Goal: Task Accomplishment & Management: Complete application form

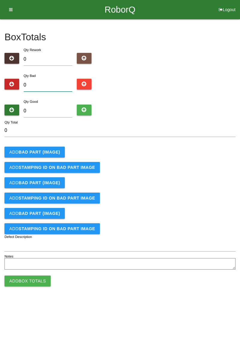
click at [44, 87] on input "0" at bounding box center [48, 85] width 49 height 13
type input "5"
click at [240, 67] on div "Box Totals Translate Weight Weight unit: Rework Weight Bad Weight Good Weight 0…" at bounding box center [120, 145] width 240 height 252
click at [62, 147] on button "Add BAD PART (IMAGE)" at bounding box center [35, 152] width 60 height 11
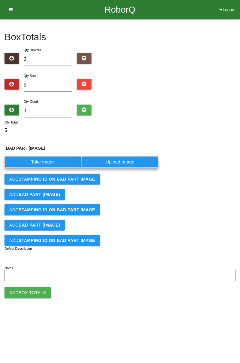
click at [51, 162] on label "Take Image" at bounding box center [43, 162] width 77 height 12
click at [0, 0] on \(IMAGE\) "Take Image" at bounding box center [0, 0] width 0 height 0
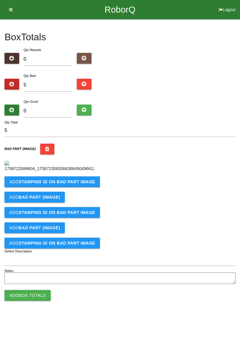
scroll to position [34, 0]
click at [80, 187] on button "Add STAMPING ID on BAD PART Image" at bounding box center [53, 181] width 96 height 11
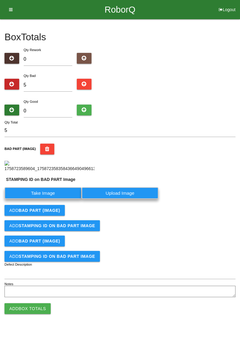
click at [52, 199] on label "Take Image" at bounding box center [43, 193] width 77 height 12
click at [0, 0] on PART "Take Image" at bounding box center [0, 0] width 0 height 0
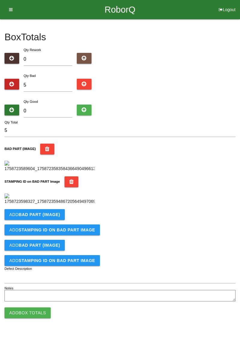
scroll to position [132, 0]
click at [58, 220] on button "Add BAD PART (IMAGE)" at bounding box center [35, 214] width 60 height 11
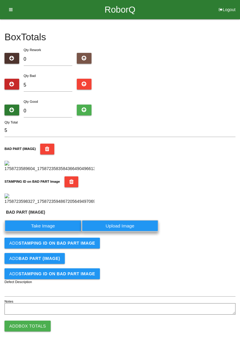
click at [47, 232] on label "Take Image" at bounding box center [43, 226] width 77 height 12
click at [0, 0] on \(IMAGE\) "Take Image" at bounding box center [0, 0] width 0 height 0
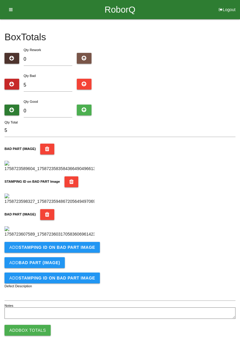
scroll to position [231, 0]
click at [76, 250] on b "STAMPING ID on BAD PART Image" at bounding box center [57, 247] width 77 height 5
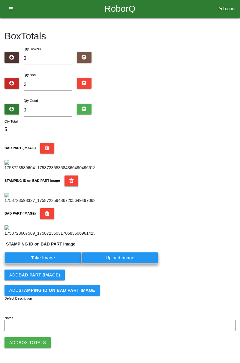
click at [56, 264] on label "Take Image" at bounding box center [43, 258] width 77 height 12
click at [0, 0] on PART "Take Image" at bounding box center [0, 0] width 0 height 0
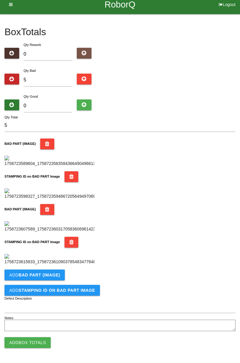
scroll to position [329, 0]
click at [60, 276] on button "Add BAD PART (IMAGE)" at bounding box center [35, 275] width 60 height 11
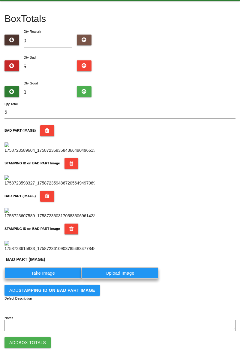
click at [49, 279] on label "Take Image" at bounding box center [43, 273] width 77 height 12
click at [0, 0] on \(IMAGE\) "Take Image" at bounding box center [0, 0] width 0 height 0
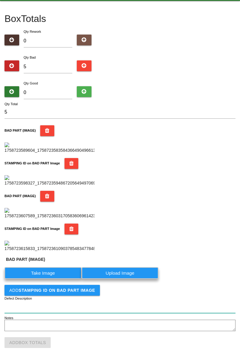
click at [173, 313] on input "Defect Description" at bounding box center [120, 306] width 231 height 13
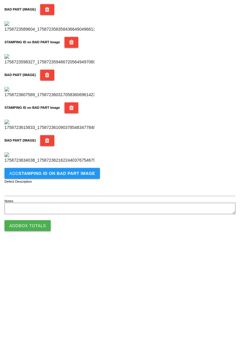
click at [64, 280] on img at bounding box center [50, 274] width 90 height 11
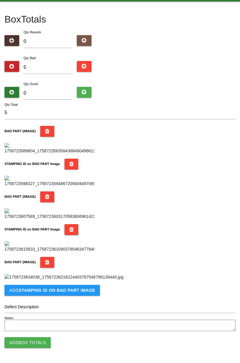
click at [124, 274] on img at bounding box center [64, 277] width 119 height 6
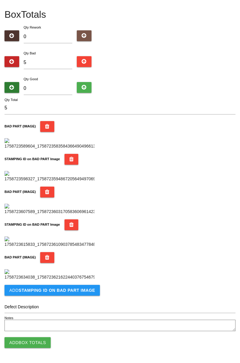
click at [69, 289] on b "STAMPING ID on BAD PART Image" at bounding box center [57, 290] width 77 height 5
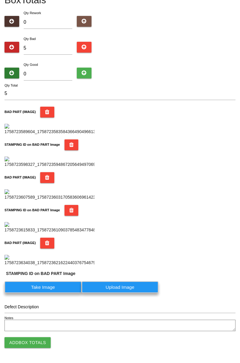
click at [45, 293] on label "Take Image" at bounding box center [43, 287] width 77 height 12
click at [0, 0] on PART "Take Image" at bounding box center [0, 0] width 0 height 0
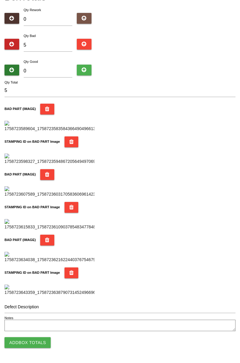
scroll to position [0, 0]
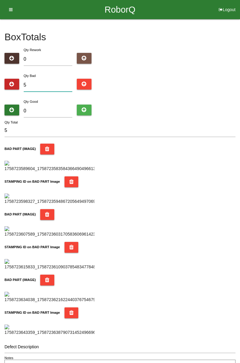
click at [58, 84] on input "5" at bounding box center [48, 85] width 49 height 13
type input "0"
type input "6"
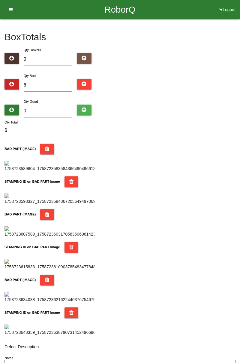
click at [240, 58] on div "Box Totals Translate Weight Weight unit: Rework Weight Bad Weight Good Weight 0…" at bounding box center [120, 196] width 240 height 354
click at [62, 80] on input "6" at bounding box center [48, 85] width 49 height 13
type input "0"
type input "7"
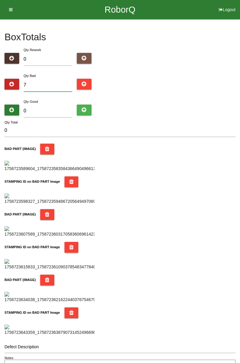
type input "7"
click at [49, 84] on input "7" at bounding box center [48, 85] width 49 height 13
type input "0"
type input "1"
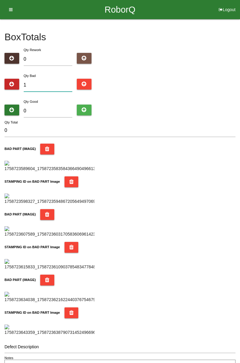
type input "1"
type input "11"
click at [48, 105] on input "0" at bounding box center [48, 111] width 49 height 13
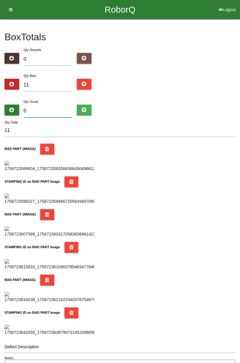
type input "7"
type input "18"
type input "73"
type input "84"
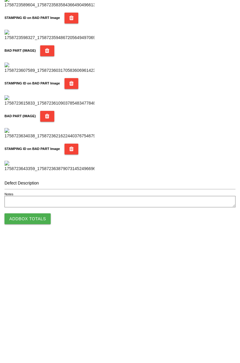
type input "73"
click at [40, 343] on button "Add Box Totals" at bounding box center [28, 342] width 46 height 11
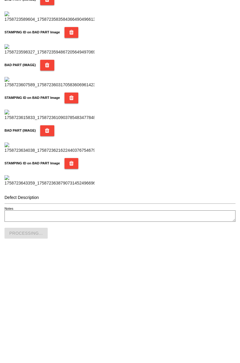
scroll to position [526, 0]
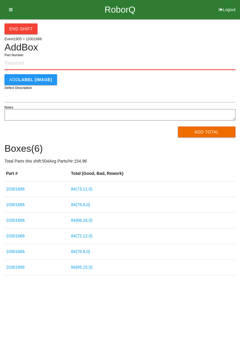
click at [26, 62] on input "Part Number" at bounding box center [120, 63] width 231 height 13
type input "10301666"
click at [195, 129] on button "Add Total" at bounding box center [207, 131] width 58 height 11
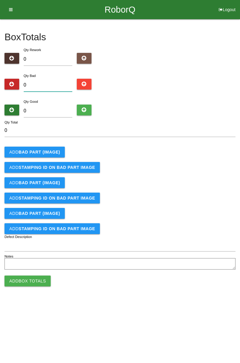
click at [49, 83] on input "0" at bounding box center [48, 85] width 49 height 13
type input "3"
click at [56, 108] on input "0" at bounding box center [48, 111] width 49 height 13
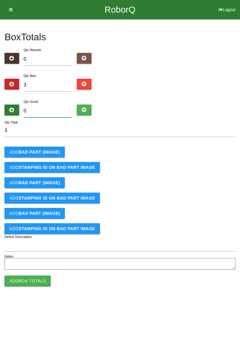
type input "8"
type input "11"
type input "81"
type input "84"
type input "81"
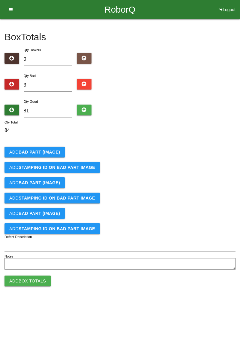
click at [49, 147] on button "Add BAD PART (IMAGE)" at bounding box center [35, 152] width 60 height 11
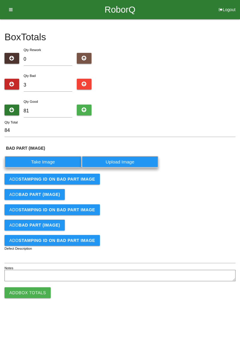
click at [50, 162] on label "Take Image" at bounding box center [43, 162] width 77 height 12
click at [0, 0] on \(IMAGE\) "Take Image" at bounding box center [0, 0] width 0 height 0
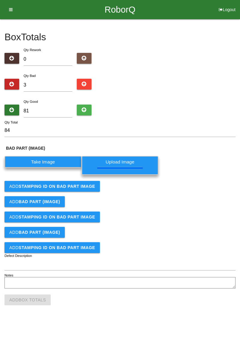
click at [83, 188] on button "Add STAMPING ID on BAD PART Image" at bounding box center [53, 186] width 96 height 11
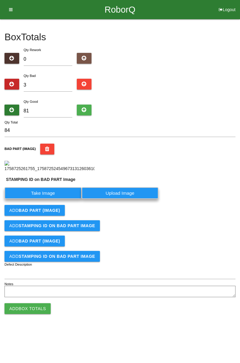
click at [66, 199] on label "Take Image" at bounding box center [43, 193] width 77 height 12
click at [0, 0] on PART "Take Image" at bounding box center [0, 0] width 0 height 0
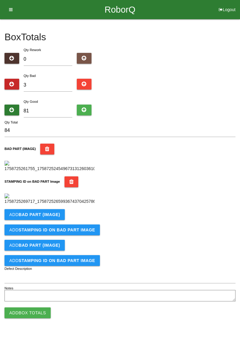
scroll to position [132, 0]
click at [56, 220] on button "Add BAD PART (IMAGE)" at bounding box center [35, 214] width 60 height 11
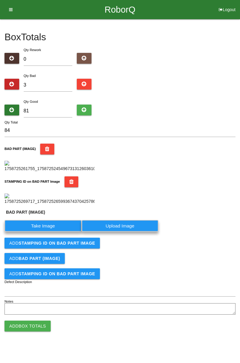
click at [53, 232] on label "Take Image" at bounding box center [43, 226] width 77 height 12
click at [0, 0] on \(IMAGE\) "Take Image" at bounding box center [0, 0] width 0 height 0
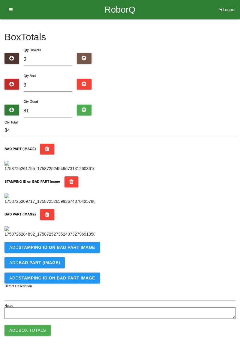
scroll to position [231, 0]
click at [76, 250] on b "STAMPING ID on BAD PART Image" at bounding box center [57, 247] width 77 height 5
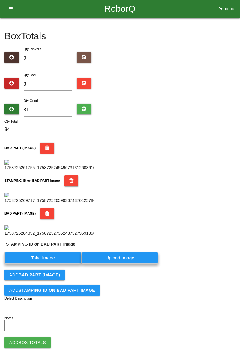
click at [58, 264] on label "Take Image" at bounding box center [43, 258] width 77 height 12
click at [0, 0] on PART "Take Image" at bounding box center [0, 0] width 0 height 0
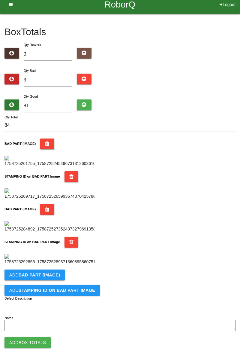
scroll to position [329, 0]
click at [61, 271] on button "Add BAD PART (IMAGE)" at bounding box center [35, 275] width 60 height 11
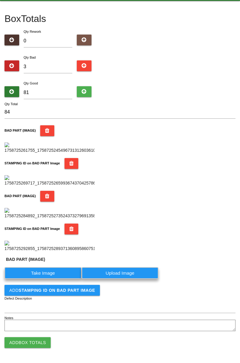
click at [48, 279] on label "Take Image" at bounding box center [43, 273] width 77 height 12
click at [0, 0] on \(IMAGE\) "Take Image" at bounding box center [0, 0] width 0 height 0
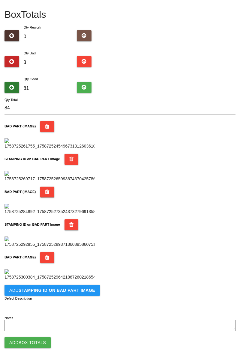
scroll to position [428, 0]
click at [73, 291] on b "STAMPING ID on BAD PART Image" at bounding box center [57, 290] width 77 height 5
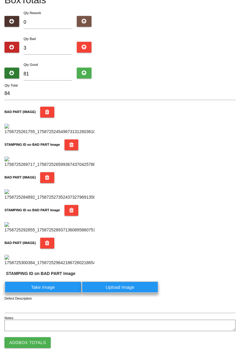
click at [51, 293] on label "Take Image" at bounding box center [43, 287] width 77 height 12
click at [0, 0] on PART "Take Image" at bounding box center [0, 0] width 0 height 0
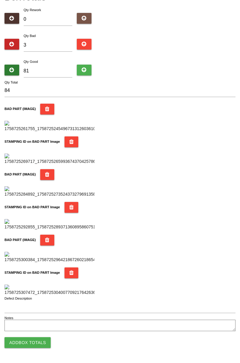
scroll to position [526, 0]
click at [45, 339] on button "Add Box Totals" at bounding box center [28, 342] width 46 height 11
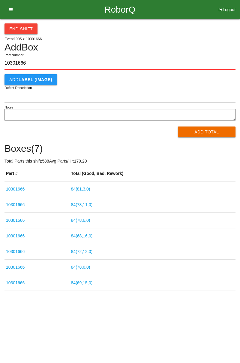
type input "10301666"
click at [203, 131] on button "Add Total" at bounding box center [207, 131] width 58 height 11
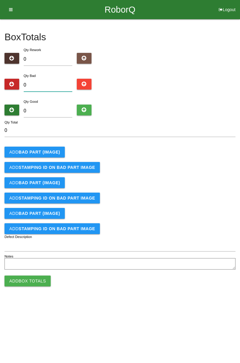
click at [36, 84] on input "0" at bounding box center [48, 85] width 49 height 13
type input "6"
click at [55, 109] on input "0" at bounding box center [48, 111] width 49 height 13
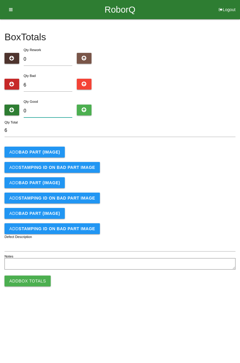
type input "7"
type input "13"
type input "78"
type input "84"
type input "78"
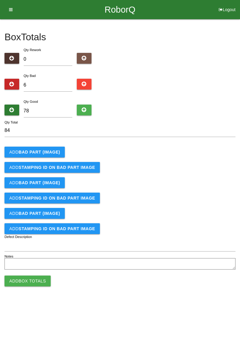
click at [55, 150] on b "BAD PART (IMAGE)" at bounding box center [39, 152] width 41 height 5
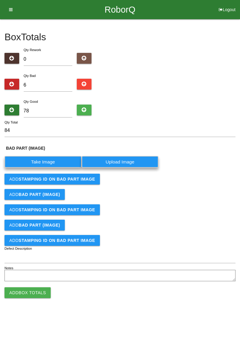
click at [50, 161] on label "Take Image" at bounding box center [43, 162] width 77 height 12
click at [0, 0] on \(IMAGE\) "Take Image" at bounding box center [0, 0] width 0 height 0
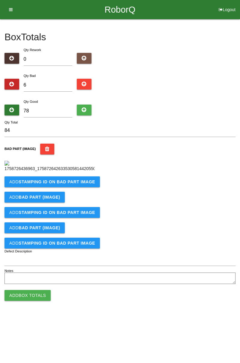
click at [45, 147] on icon "button" at bounding box center [47, 149] width 5 height 11
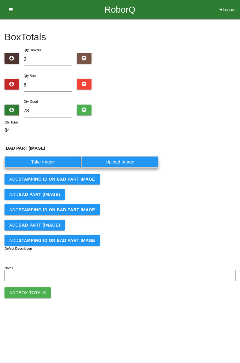
click at [50, 160] on label "Take Image" at bounding box center [43, 162] width 77 height 12
click at [0, 0] on \(IMAGE\) "Take Image" at bounding box center [0, 0] width 0 height 0
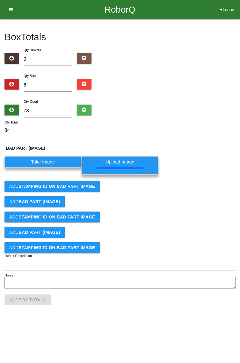
click at [81, 196] on div "Add BAD PART (IMAGE)" at bounding box center [120, 201] width 231 height 11
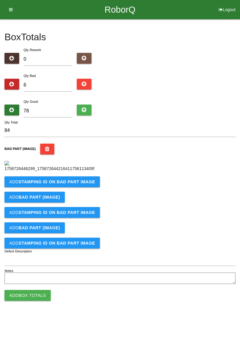
scroll to position [34, 0]
click at [58, 187] on button "Add STAMPING ID on BAD PART Image" at bounding box center [53, 181] width 96 height 11
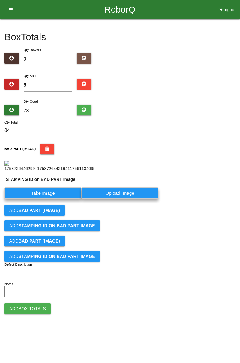
click at [44, 199] on label "Take Image" at bounding box center [43, 193] width 77 height 12
click at [0, 0] on PART "Take Image" at bounding box center [0, 0] width 0 height 0
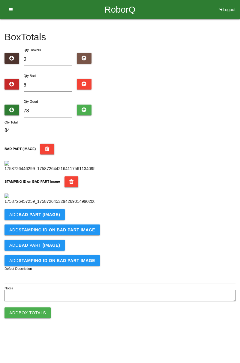
scroll to position [132, 0]
click at [59, 220] on button "Add BAD PART (IMAGE)" at bounding box center [35, 214] width 60 height 11
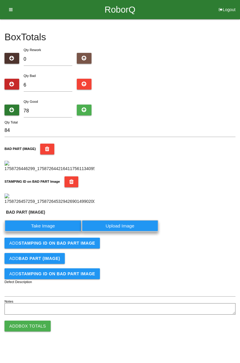
click at [49, 232] on label "Take Image" at bounding box center [43, 226] width 77 height 12
click at [0, 0] on \(IMAGE\) "Take Image" at bounding box center [0, 0] width 0 height 0
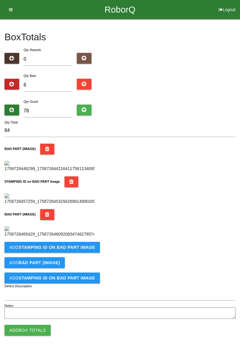
click at [78, 237] on img at bounding box center [50, 231] width 90 height 11
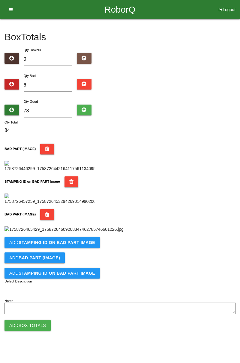
click at [108, 226] on img at bounding box center [64, 229] width 119 height 6
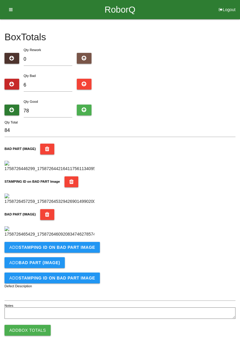
click at [63, 253] on button "Add STAMPING ID on BAD PART Image" at bounding box center [53, 247] width 96 height 11
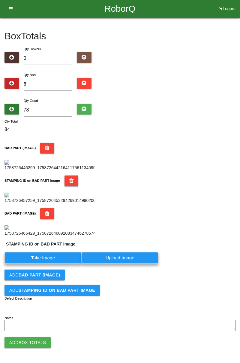
click at [57, 264] on label "Take Image" at bounding box center [43, 258] width 77 height 12
click at [0, 0] on PART "Take Image" at bounding box center [0, 0] width 0 height 0
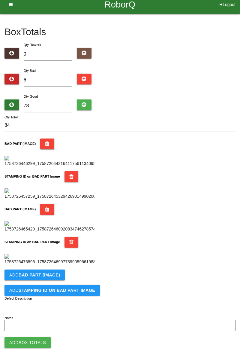
scroll to position [329, 0]
click at [49, 276] on b "BAD PART (IMAGE)" at bounding box center [39, 275] width 41 height 5
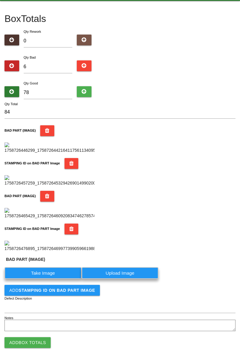
click at [48, 279] on label "Take Image" at bounding box center [43, 273] width 77 height 12
click at [0, 0] on \(IMAGE\) "Take Image" at bounding box center [0, 0] width 0 height 0
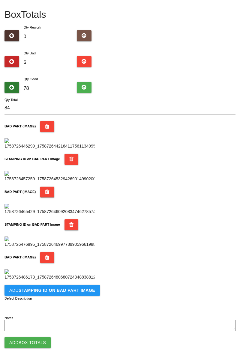
scroll to position [428, 0]
click at [68, 293] on button "Add STAMPING ID on BAD PART Image" at bounding box center [53, 290] width 96 height 11
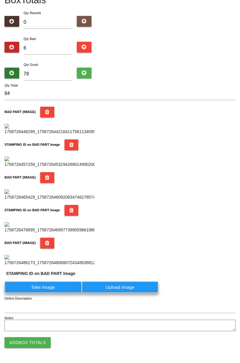
click at [47, 293] on label "Take Image" at bounding box center [43, 287] width 77 height 12
click at [0, 0] on PART "Take Image" at bounding box center [0, 0] width 0 height 0
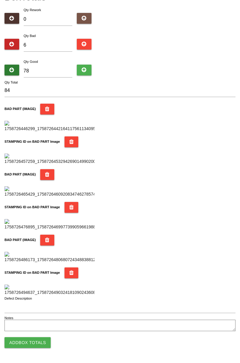
scroll to position [526, 0]
click at [44, 341] on button "Add Box Totals" at bounding box center [28, 342] width 46 height 11
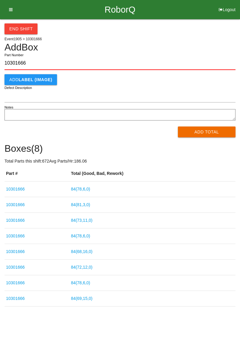
type input "10301666"
click at [217, 130] on button "Add Total" at bounding box center [207, 131] width 58 height 11
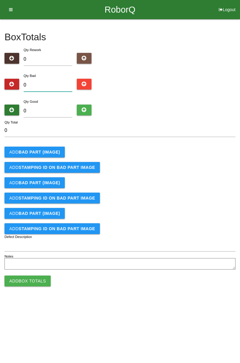
click at [50, 84] on input "0" at bounding box center [48, 85] width 49 height 13
click at [240, 97] on div "Box Totals Translate Weight Weight unit: Rework Weight Bad Weight Good Weight 0…" at bounding box center [120, 145] width 240 height 252
click at [59, 82] on input "0" at bounding box center [48, 85] width 49 height 13
type input "4"
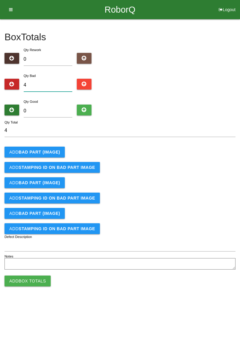
click at [54, 79] on input "4" at bounding box center [48, 85] width 49 height 13
type input "0"
type input "6"
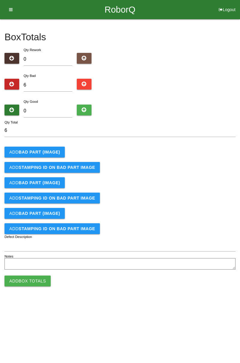
click at [60, 152] on button "Add BAD PART (IMAGE)" at bounding box center [35, 152] width 60 height 11
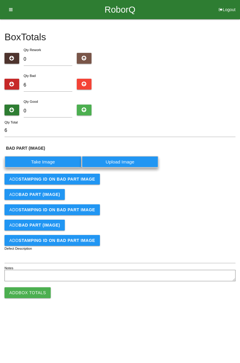
click at [61, 161] on label "Take Image" at bounding box center [43, 162] width 77 height 12
click at [0, 0] on \(IMAGE\) "Take Image" at bounding box center [0, 0] width 0 height 0
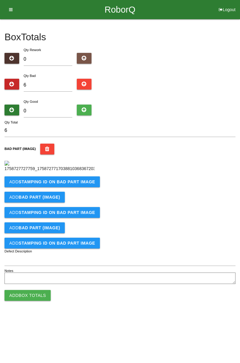
click at [81, 184] on b "STAMPING ID on BAD PART Image" at bounding box center [57, 181] width 77 height 5
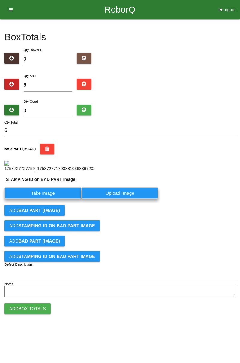
click at [56, 199] on label "Take Image" at bounding box center [43, 193] width 77 height 12
click at [0, 0] on PART "Take Image" at bounding box center [0, 0] width 0 height 0
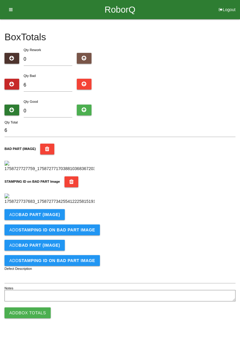
scroll to position [132, 0]
click at [59, 220] on button "Add BAD PART (IMAGE)" at bounding box center [35, 214] width 60 height 11
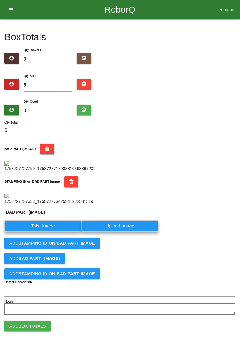
click at [55, 232] on label "Take Image" at bounding box center [43, 226] width 77 height 12
click at [0, 0] on \(IMAGE\) "Take Image" at bounding box center [0, 0] width 0 height 0
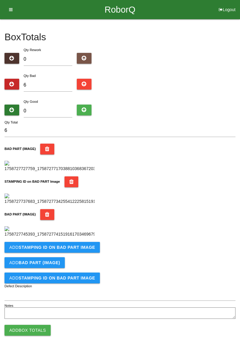
scroll to position [231, 0]
click at [84, 253] on button "Add STAMPING ID on BAD PART Image" at bounding box center [53, 247] width 96 height 11
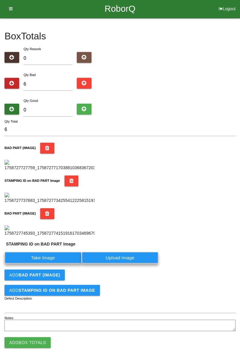
click at [61, 264] on label "Take Image" at bounding box center [43, 258] width 77 height 12
click at [0, 0] on PART "Take Image" at bounding box center [0, 0] width 0 height 0
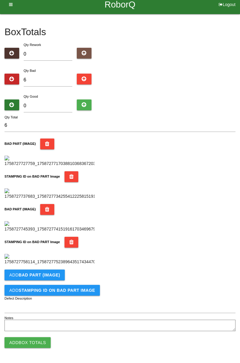
scroll to position [329, 0]
click at [54, 275] on b "BAD PART (IMAGE)" at bounding box center [39, 275] width 41 height 5
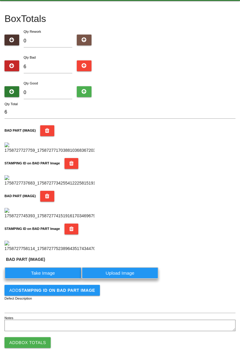
click at [47, 279] on label "Take Image" at bounding box center [43, 273] width 77 height 12
click at [0, 0] on \(IMAGE\) "Take Image" at bounding box center [0, 0] width 0 height 0
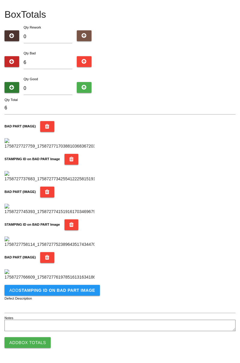
scroll to position [428, 0]
click at [58, 291] on b "STAMPING ID on BAD PART Image" at bounding box center [57, 290] width 77 height 5
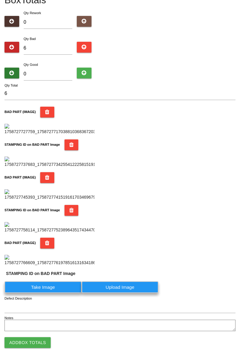
click at [60, 293] on label "Take Image" at bounding box center [43, 287] width 77 height 12
click at [0, 0] on PART "Take Image" at bounding box center [0, 0] width 0 height 0
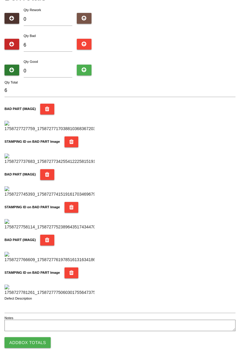
scroll to position [0, 0]
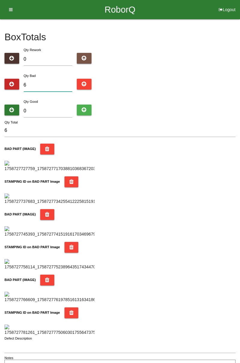
click at [59, 82] on input "6" at bounding box center [48, 85] width 49 height 13
type input "0"
type input "8"
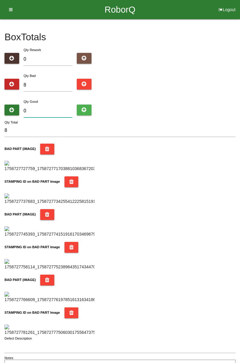
click at [60, 105] on input "0" at bounding box center [48, 111] width 49 height 13
click at [44, 80] on input "8" at bounding box center [48, 85] width 49 height 13
type input "0"
type input "1"
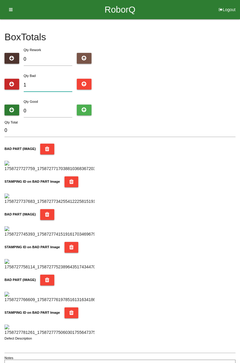
type input "1"
type input "10"
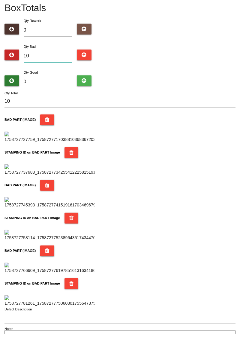
type input "10"
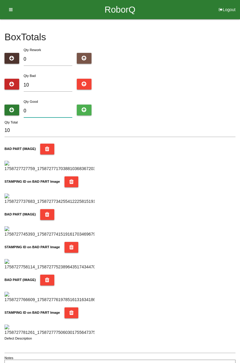
click at [54, 108] on input "0" at bounding box center [48, 111] width 49 height 13
type input "7"
type input "17"
type input "74"
type input "84"
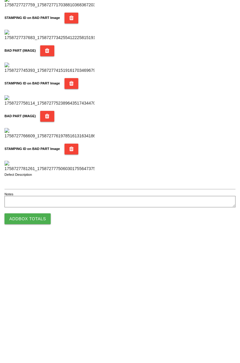
scroll to position [526, 0]
type input "74"
click at [35, 342] on button "Add Box Totals" at bounding box center [28, 342] width 46 height 11
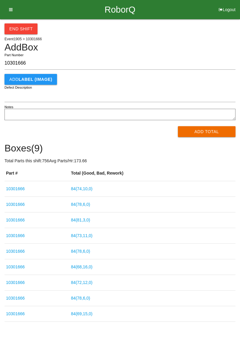
type input "10301666"
click at [223, 133] on button "Add Total" at bounding box center [207, 131] width 58 height 11
